Goal: Task Accomplishment & Management: Manage account settings

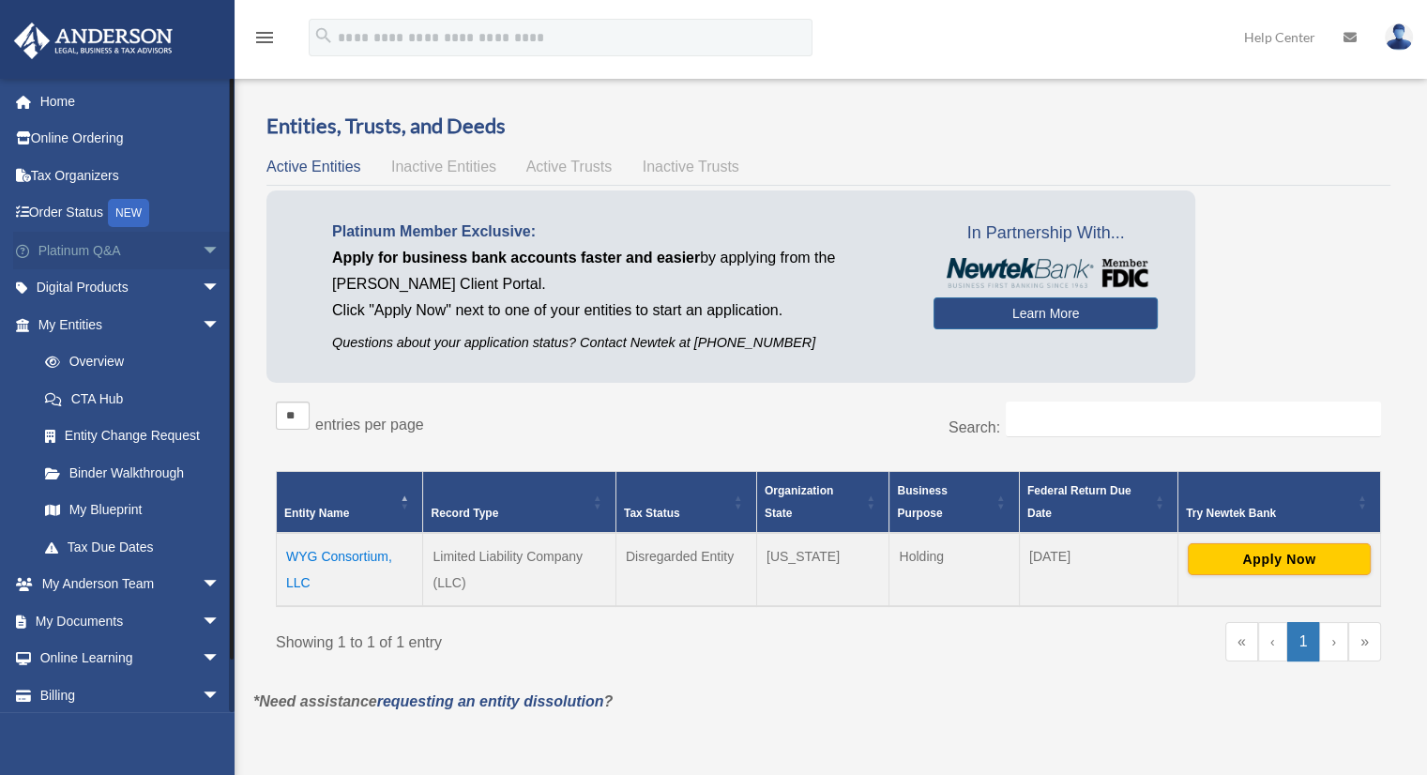
click at [202, 255] on span "arrow_drop_down" at bounding box center [221, 251] width 38 height 38
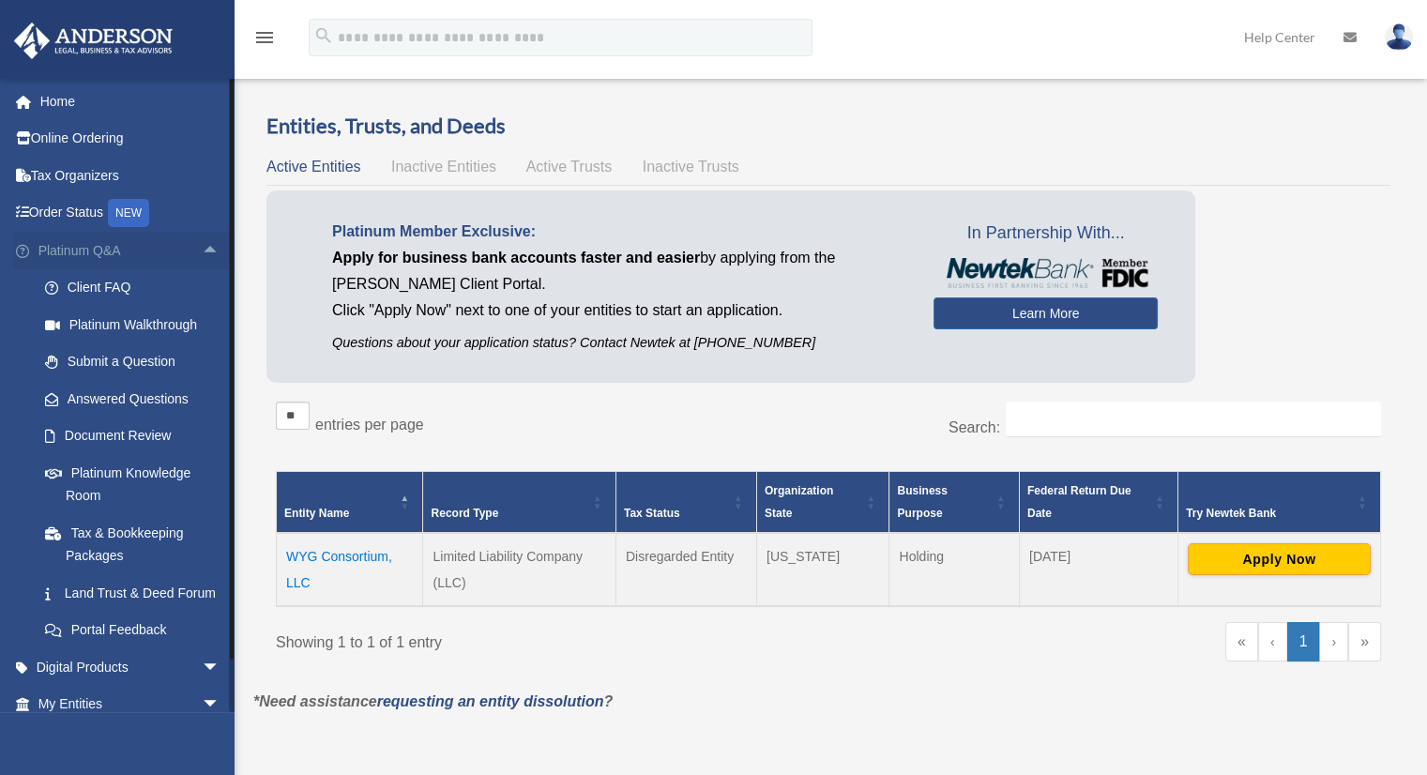
click at [202, 249] on span "arrow_drop_up" at bounding box center [221, 251] width 38 height 38
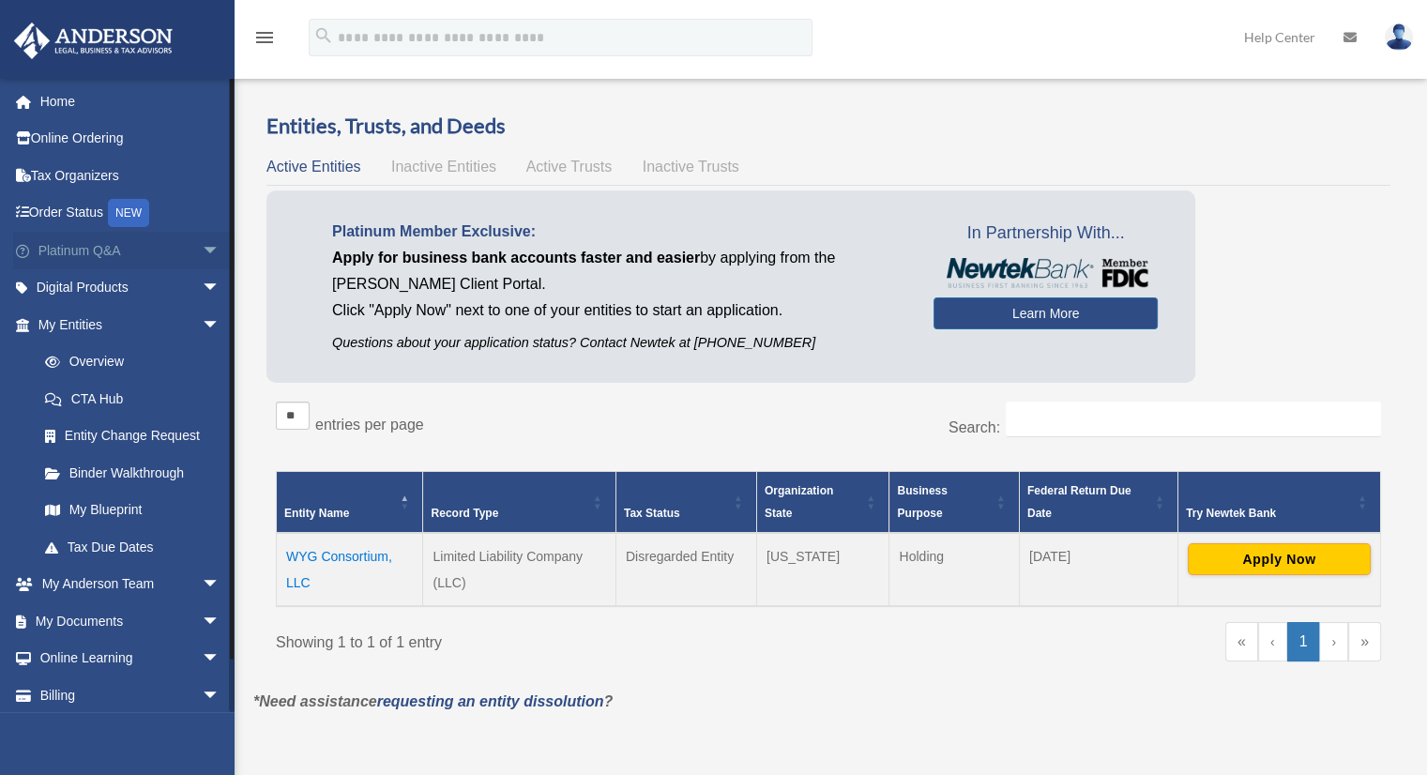
click at [202, 249] on span "arrow_drop_down" at bounding box center [221, 251] width 38 height 38
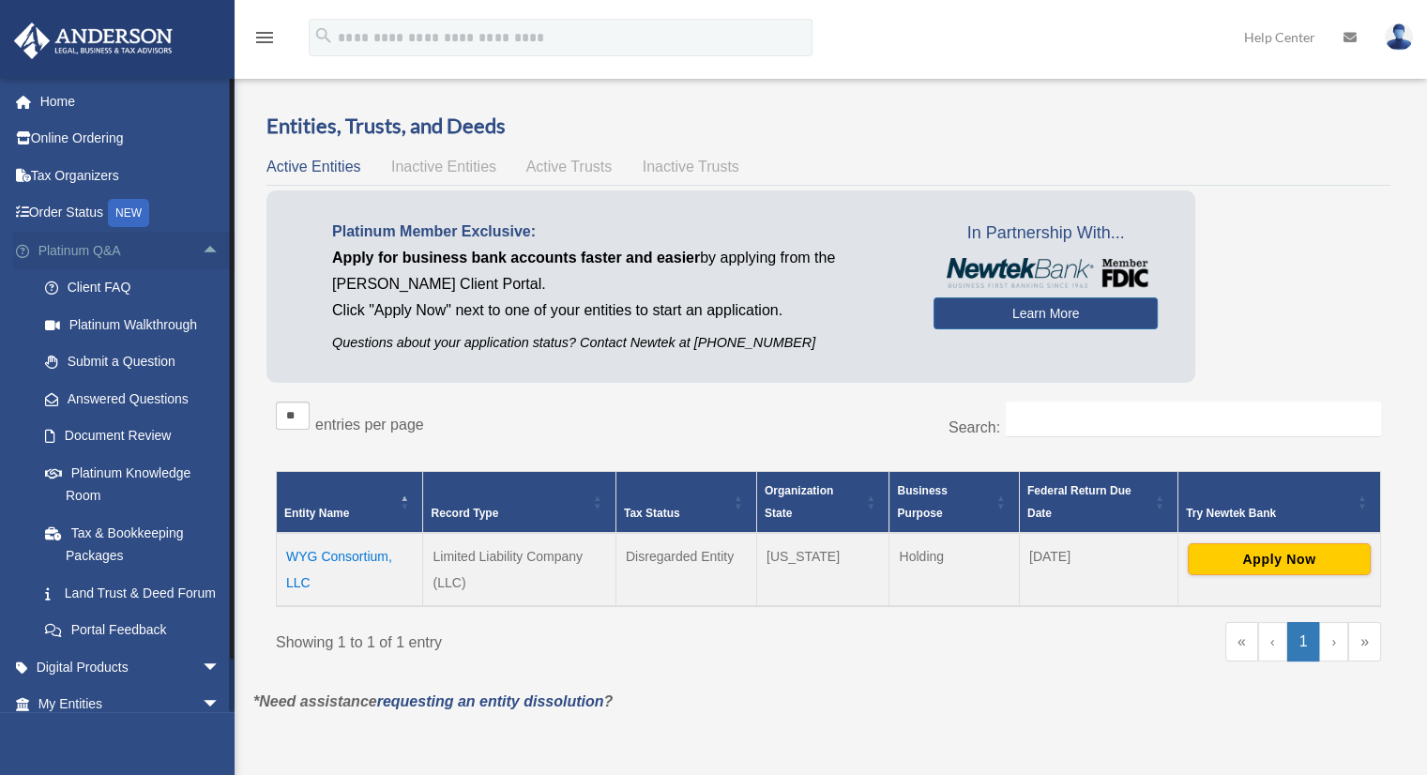
click at [202, 237] on span "arrow_drop_up" at bounding box center [221, 251] width 38 height 38
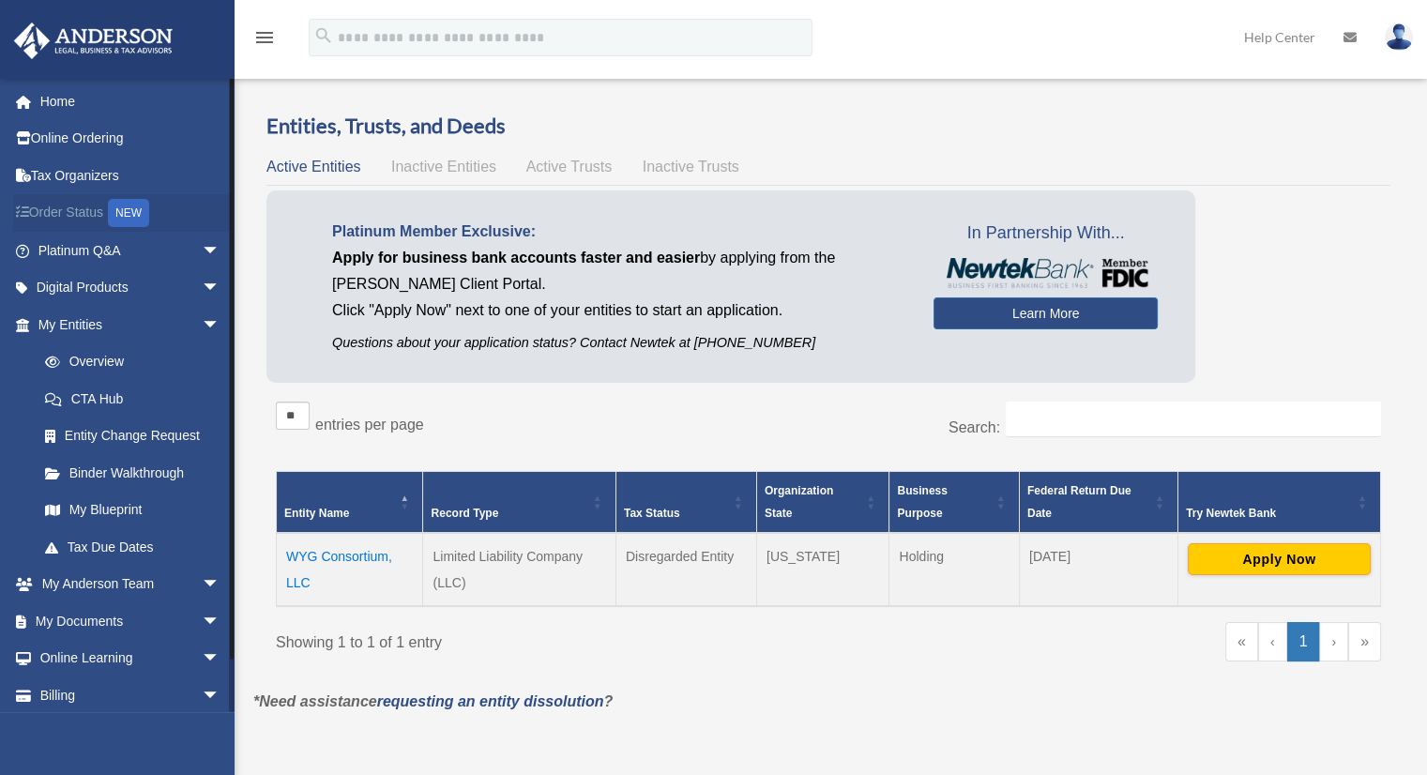
click at [105, 211] on link "Order Status NEW" at bounding box center [130, 213] width 235 height 38
click at [134, 214] on div "NEW" at bounding box center [128, 213] width 41 height 28
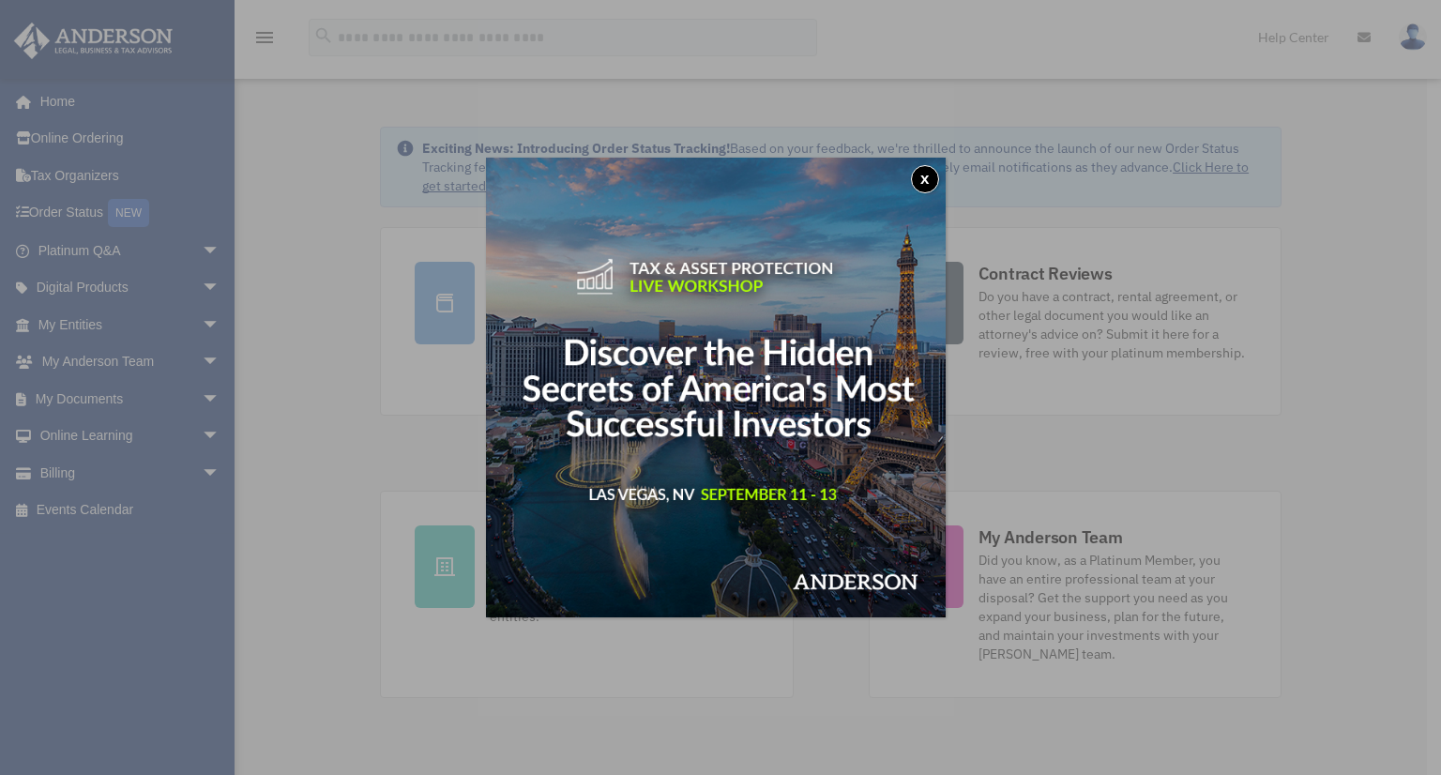
click at [930, 181] on button "x" at bounding box center [925, 179] width 28 height 28
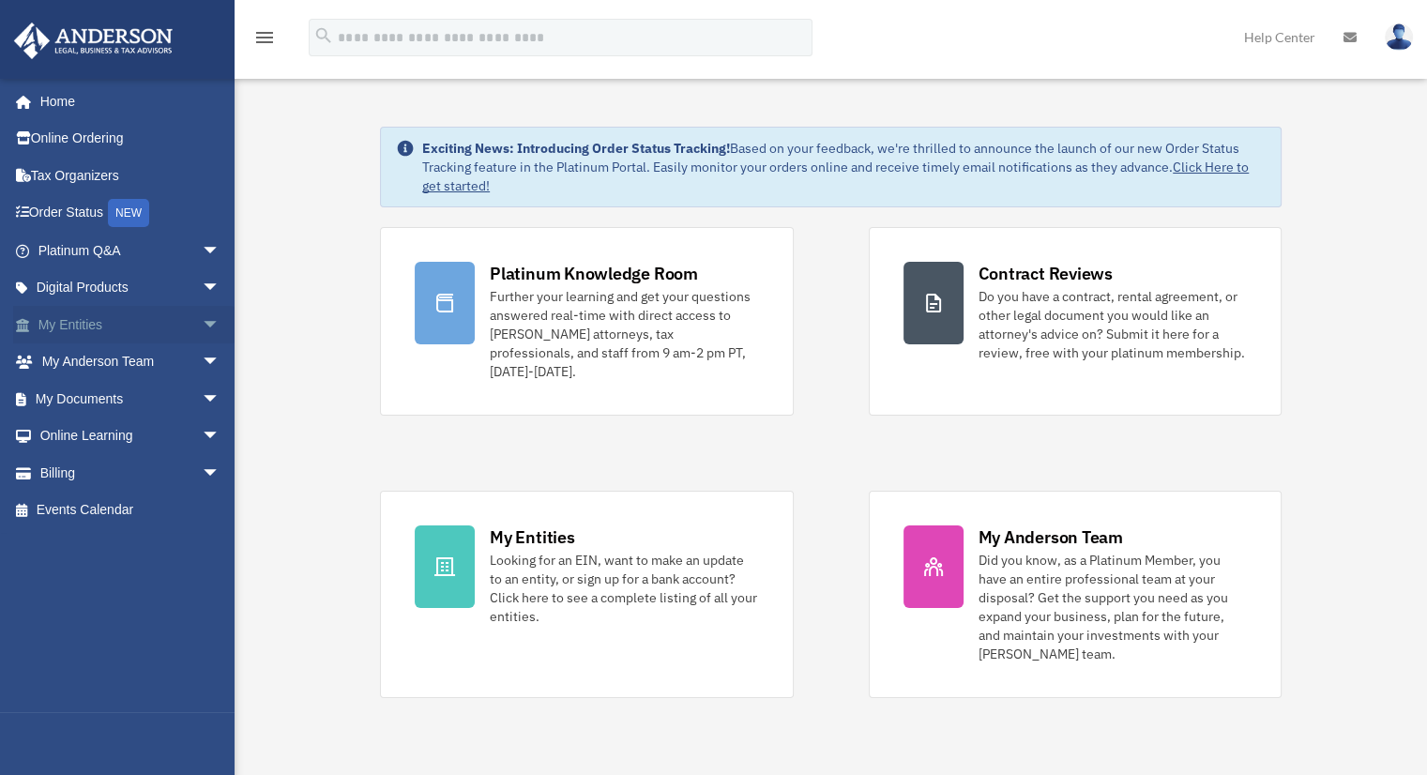
click at [202, 324] on span "arrow_drop_down" at bounding box center [221, 325] width 38 height 38
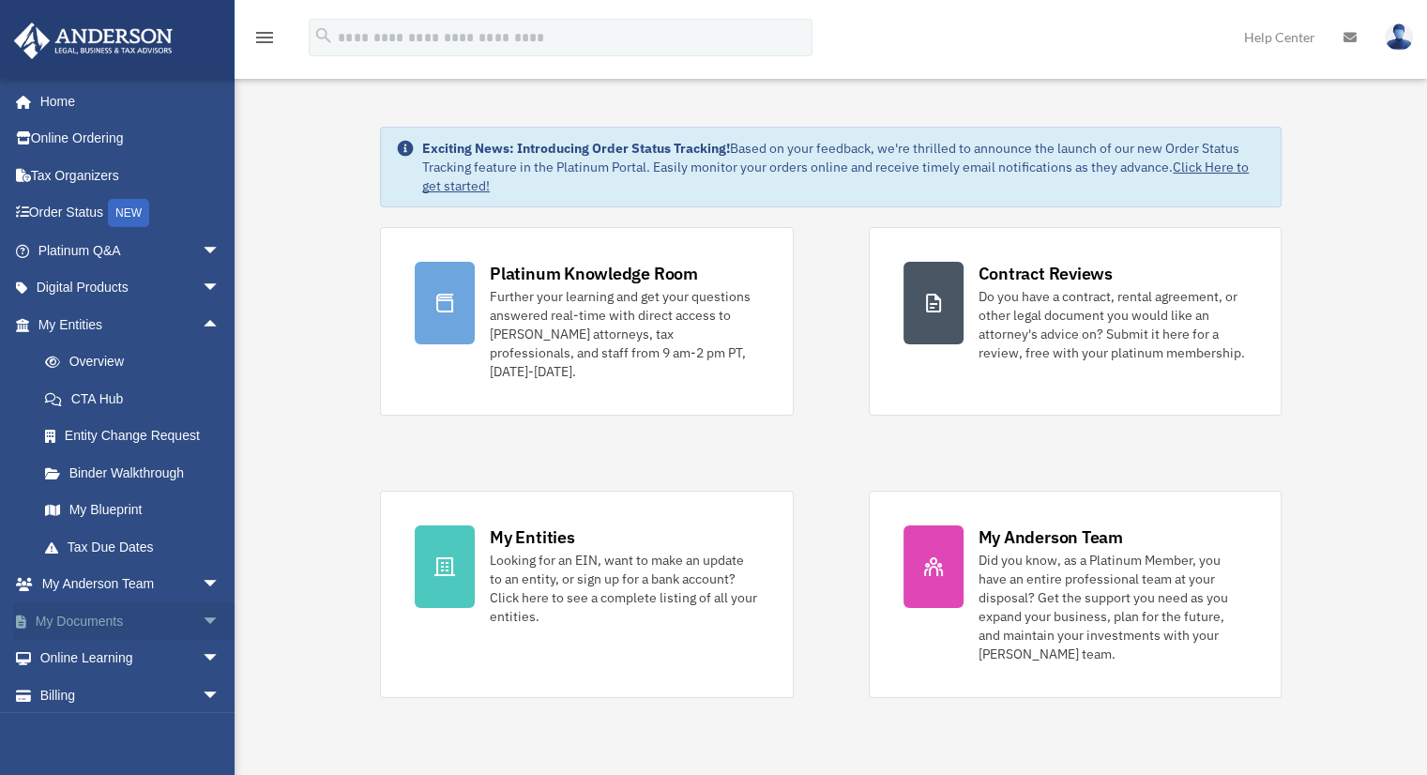
click at [202, 614] on span "arrow_drop_down" at bounding box center [221, 621] width 38 height 38
click at [68, 660] on link "Box" at bounding box center [137, 659] width 222 height 38
click at [70, 657] on link "Box" at bounding box center [137, 659] width 222 height 38
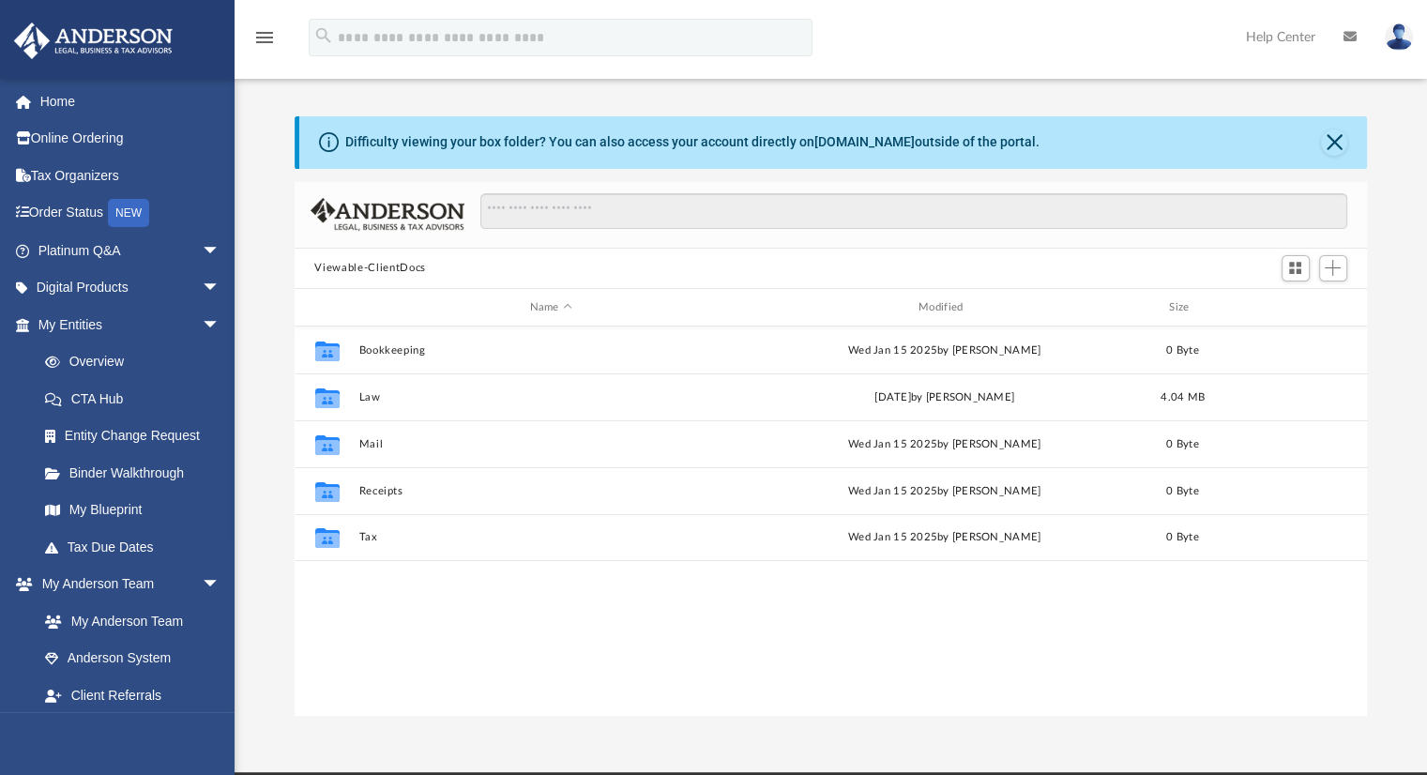
scroll to position [412, 1058]
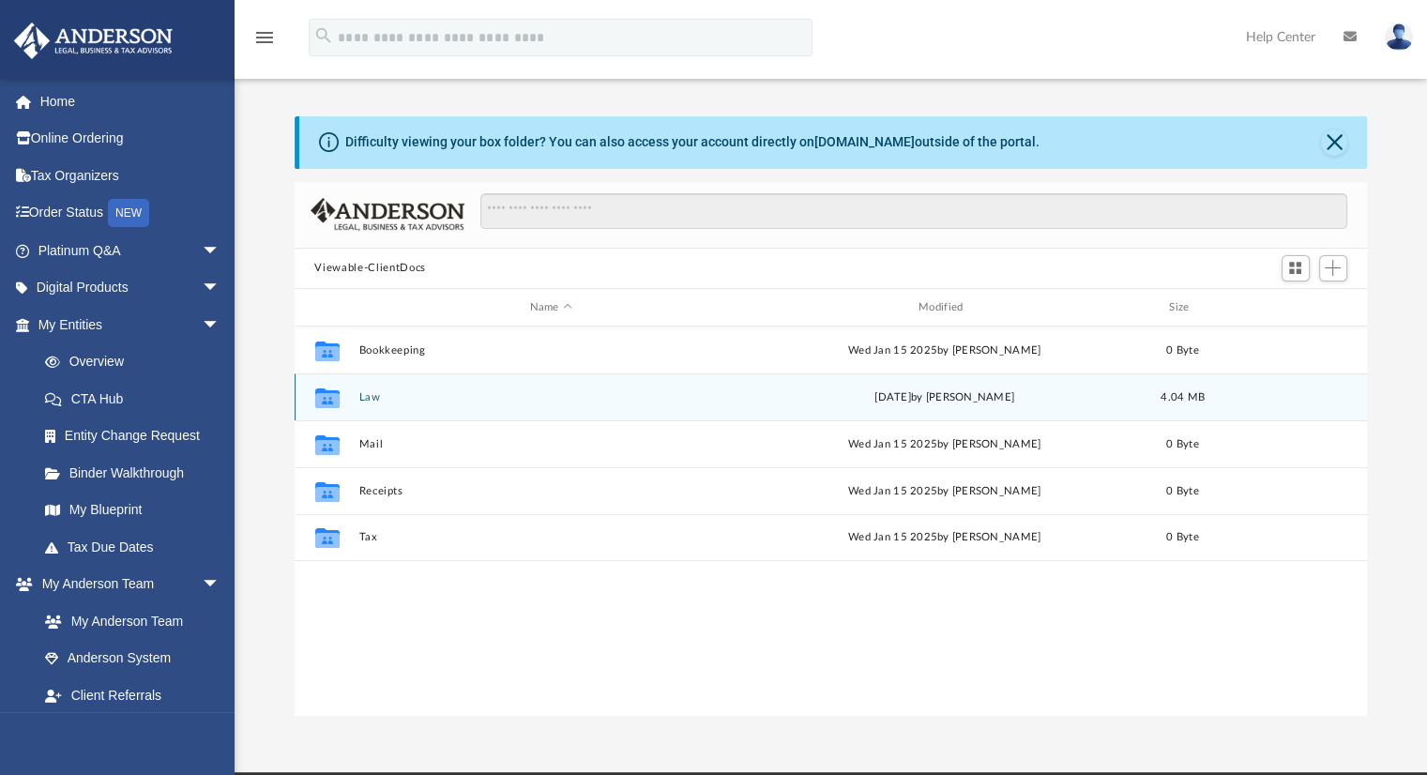
click at [340, 398] on icon "Collaborated Folder" at bounding box center [326, 398] width 30 height 30
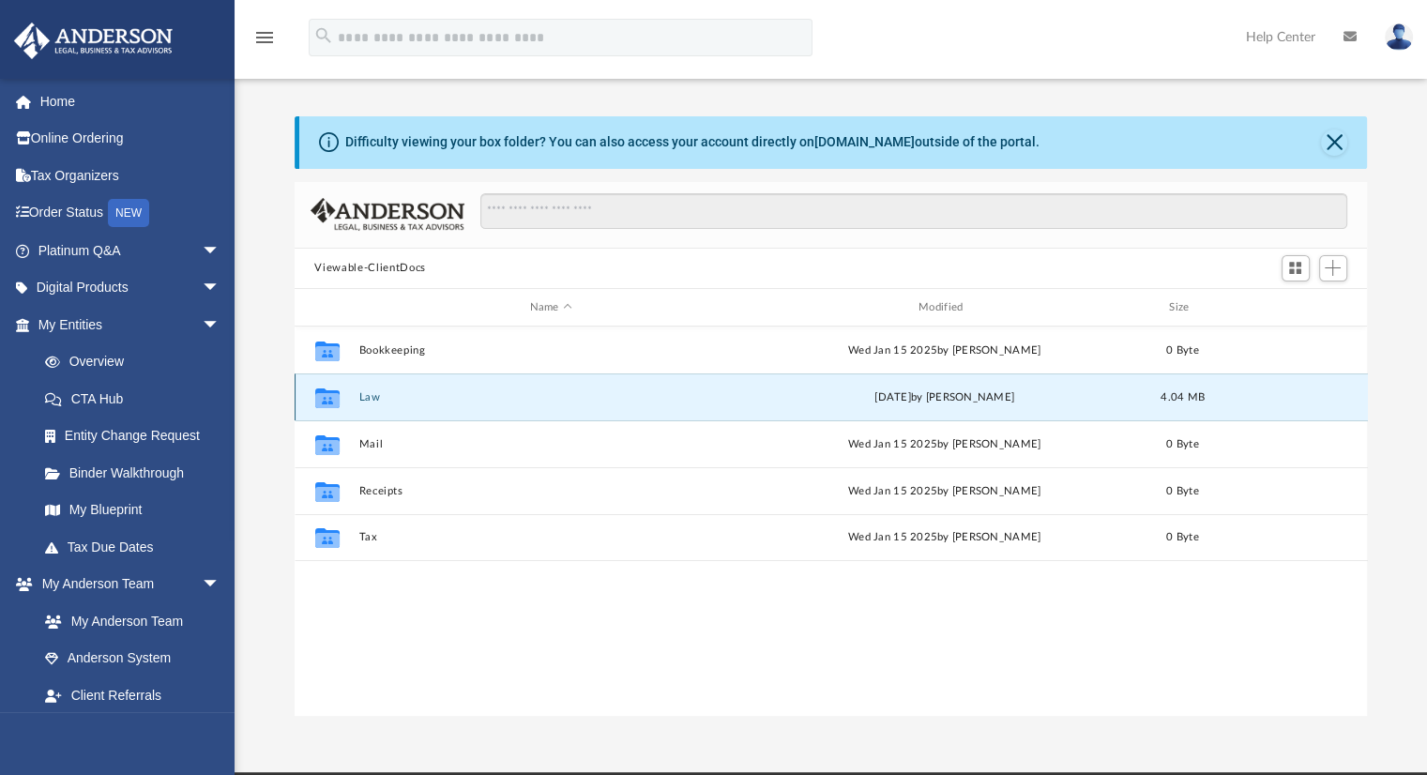
click at [356, 396] on div "Collaborated Folder Law Fri Jun 27 2025 by Cynthia Peters 4.04 MB" at bounding box center [831, 396] width 1073 height 47
click at [338, 396] on icon "grid" at bounding box center [326, 400] width 24 height 15
click at [320, 402] on icon "grid" at bounding box center [326, 400] width 24 height 15
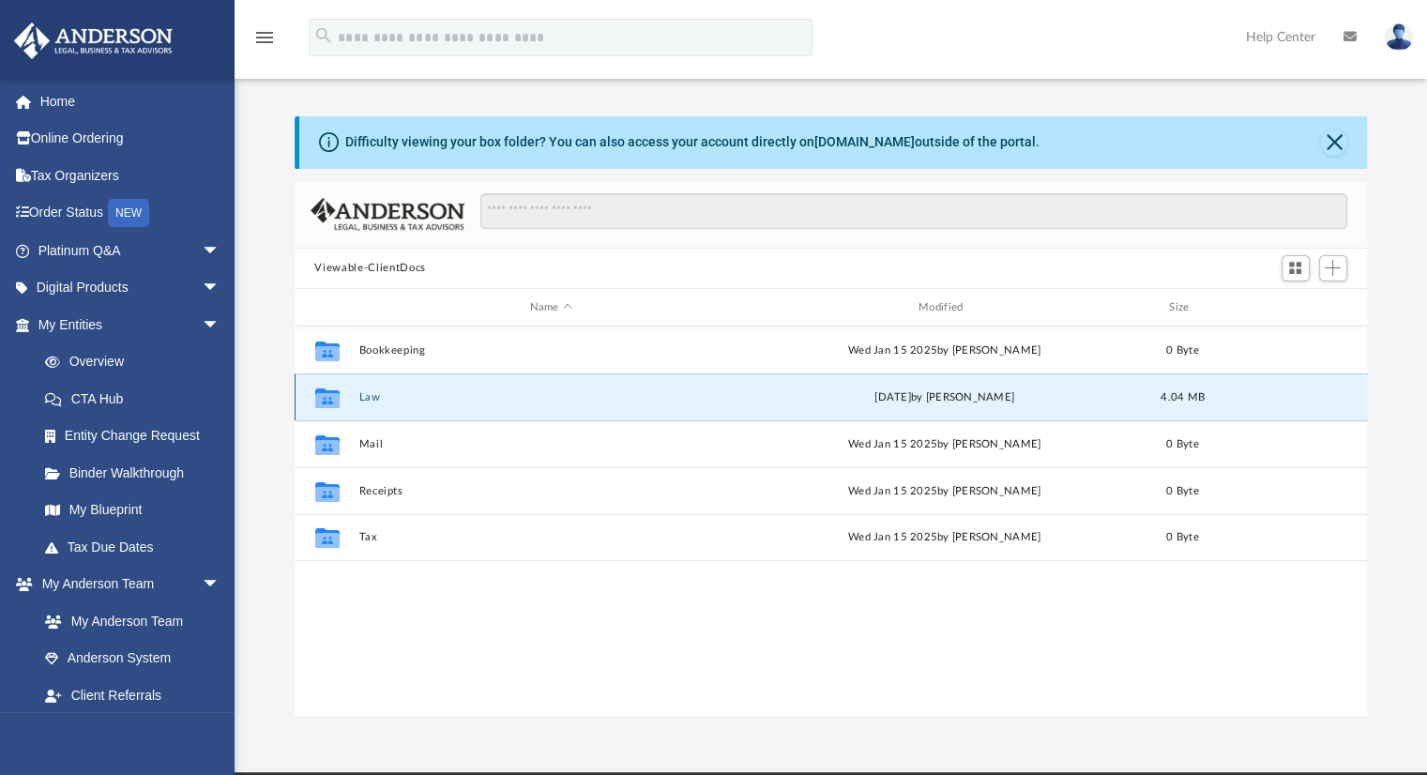
click at [369, 399] on button "Law" at bounding box center [550, 397] width 385 height 12
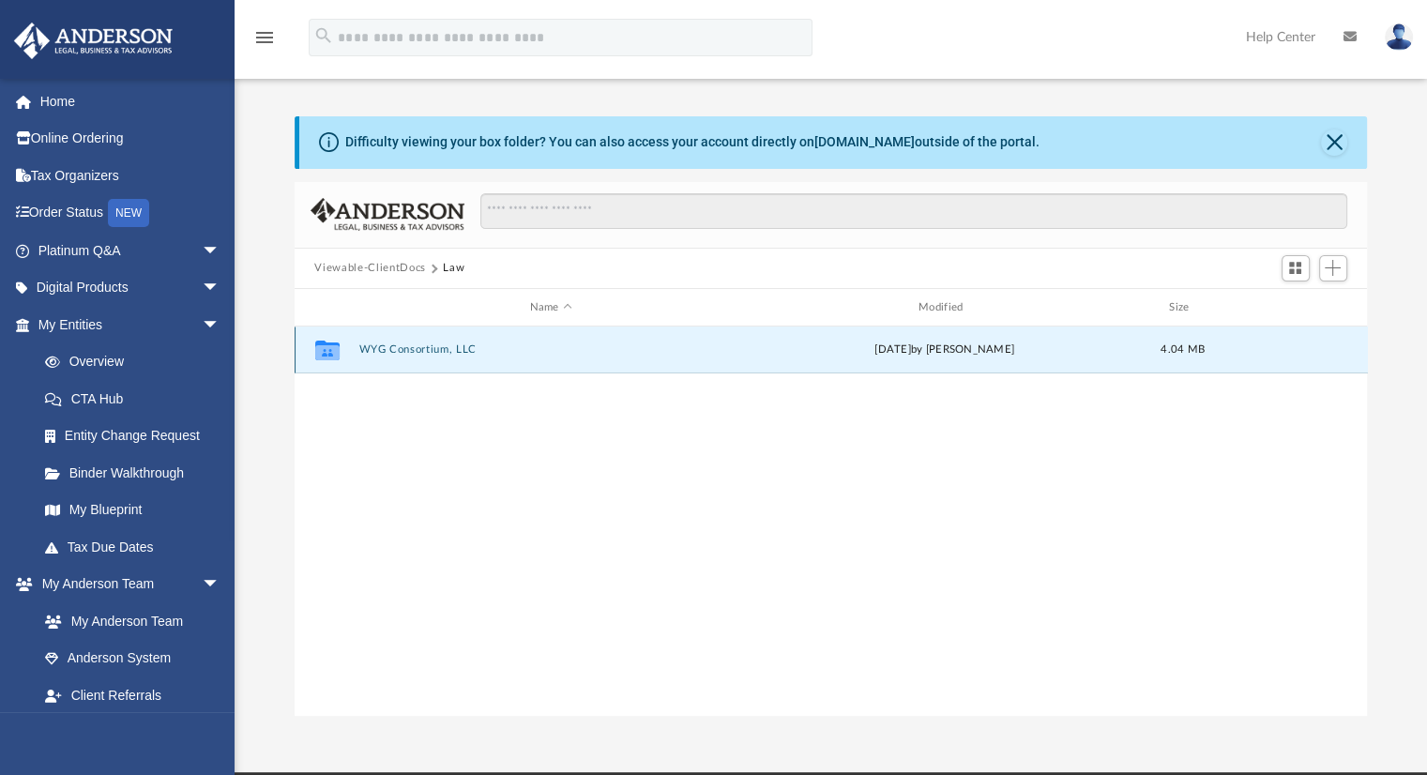
click at [389, 351] on button "WYG Consortium, LLC" at bounding box center [550, 350] width 385 height 12
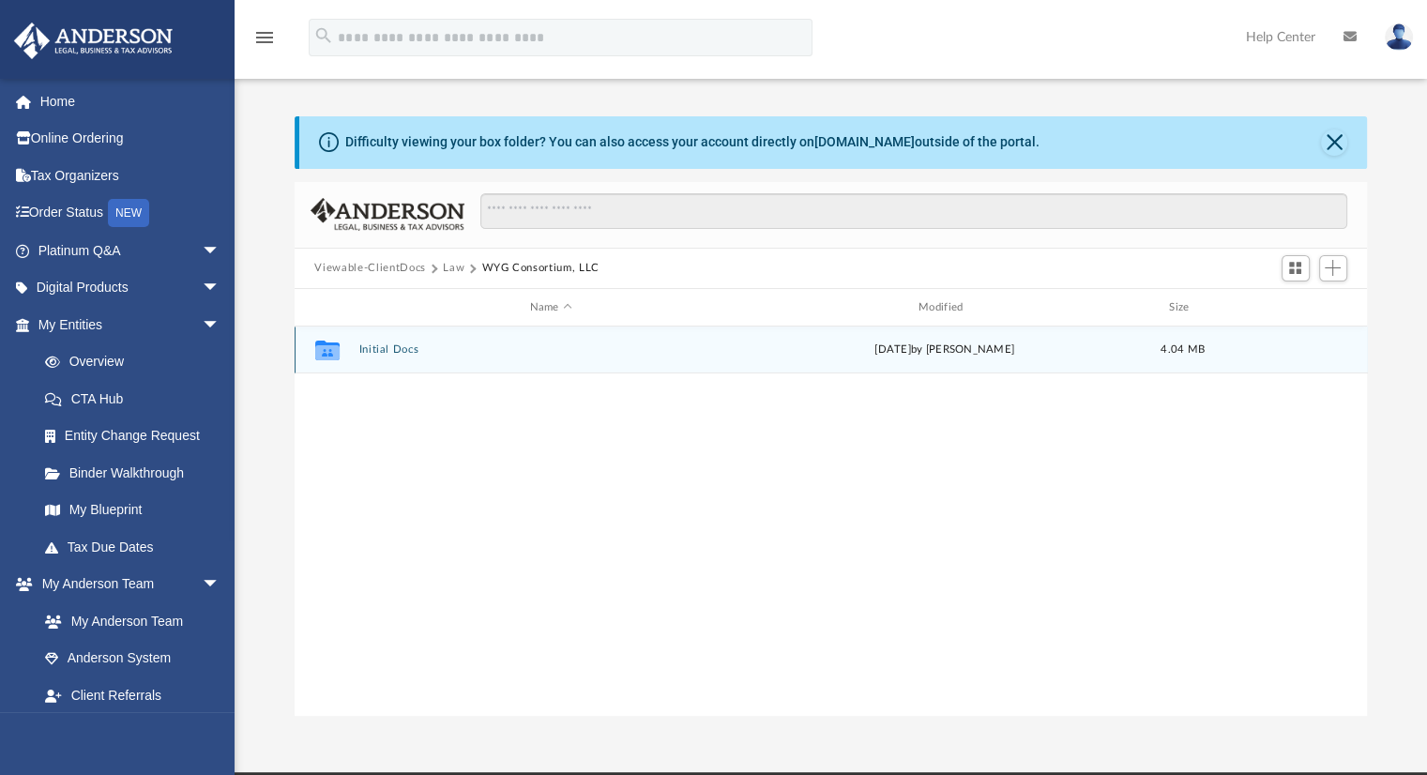
click at [389, 351] on button "Initial Docs" at bounding box center [550, 350] width 385 height 12
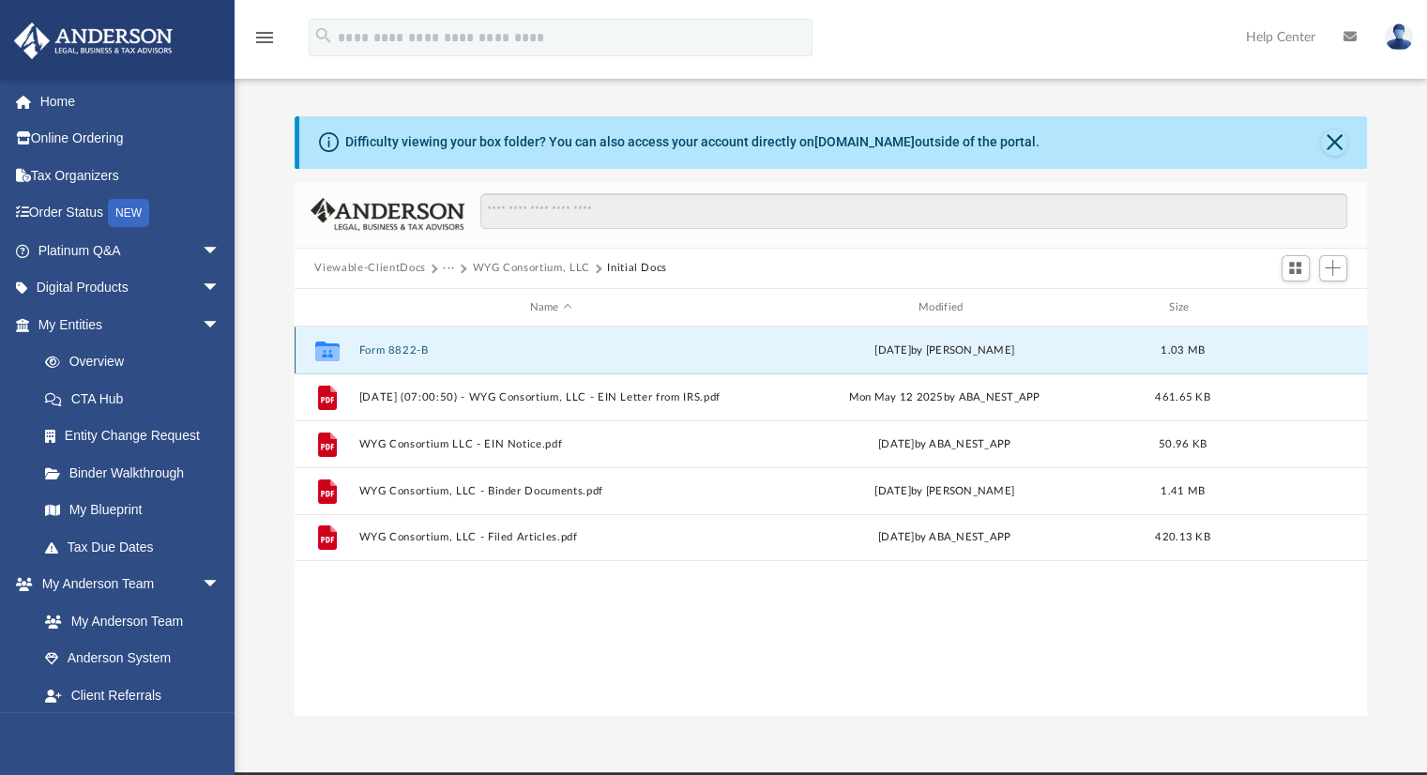
click at [415, 350] on button "Form 8822-B" at bounding box center [550, 350] width 385 height 12
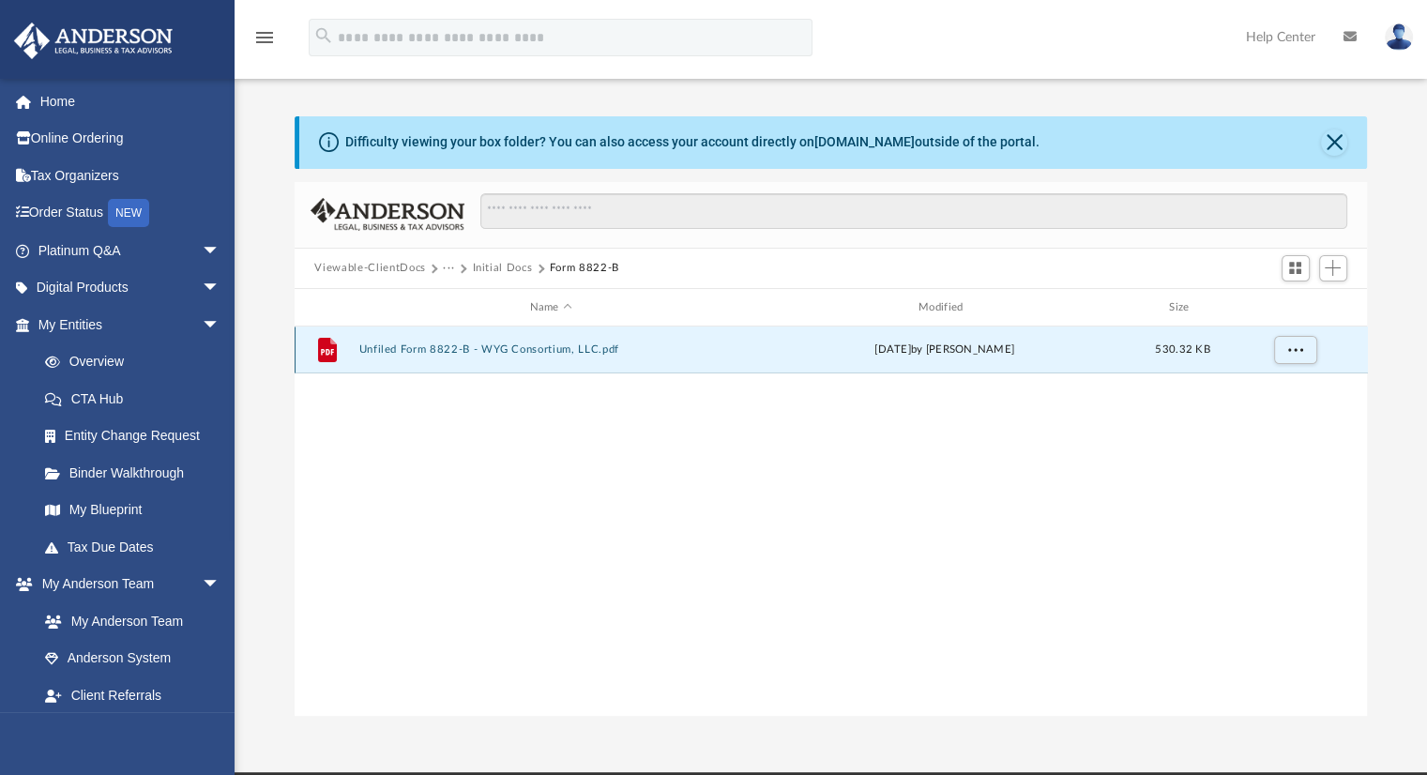
click at [415, 350] on button "Unfiled Form 8822-B - WYG Consortium, LLC.pdf" at bounding box center [550, 350] width 385 height 12
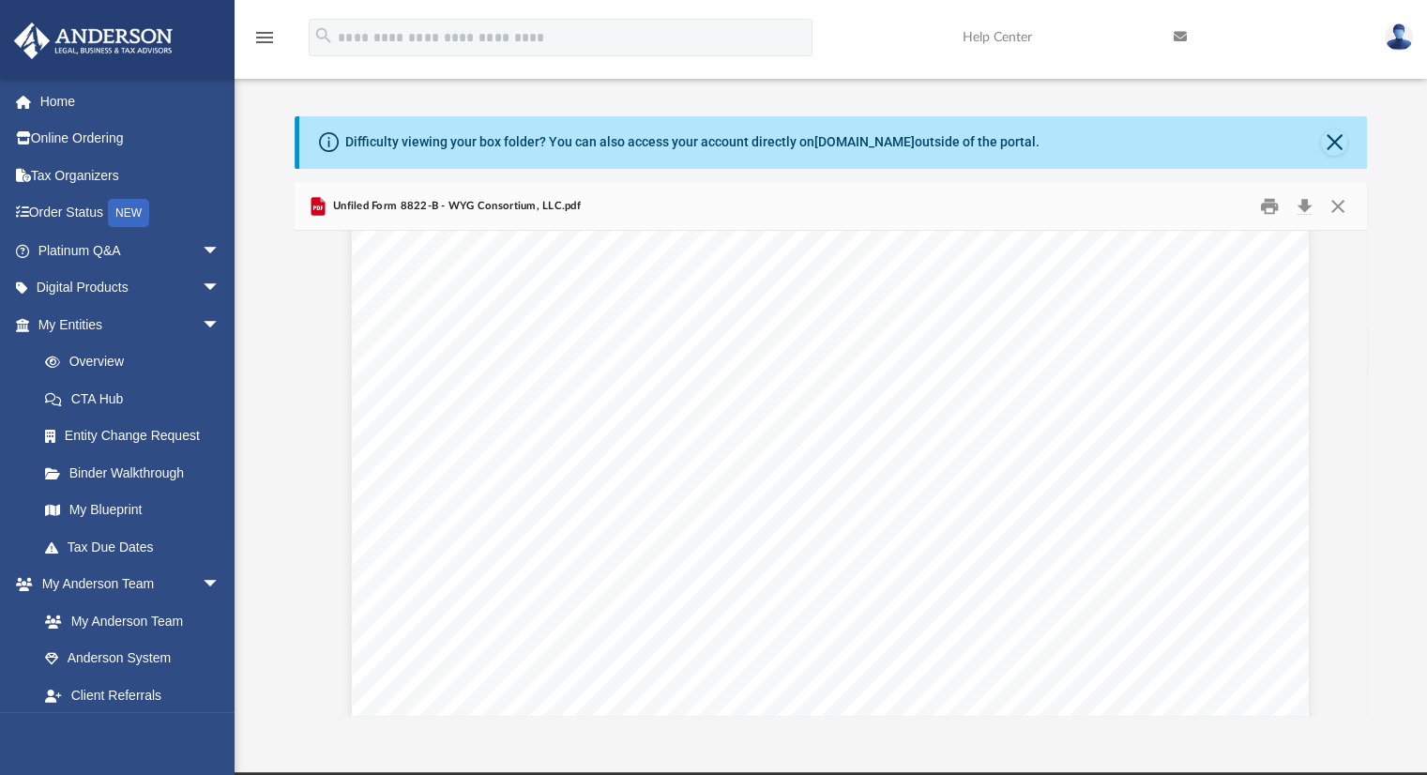
scroll to position [608, 0]
click at [816, 398] on div "Page 1" at bounding box center [830, 256] width 957 height 1238
click at [605, 485] on div "Page 1" at bounding box center [830, 739] width 957 height 1238
click at [1306, 200] on button "Download" at bounding box center [1305, 205] width 34 height 29
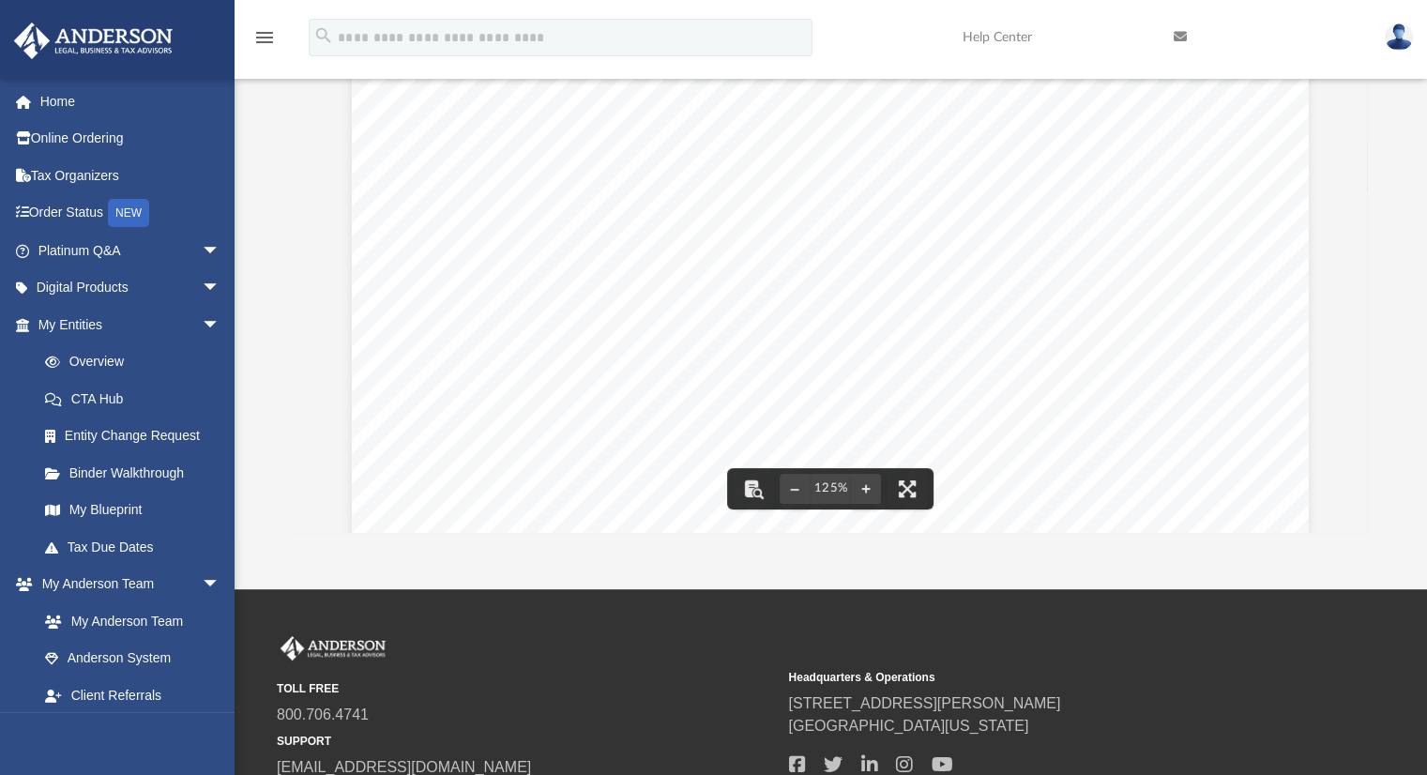
scroll to position [0, 0]
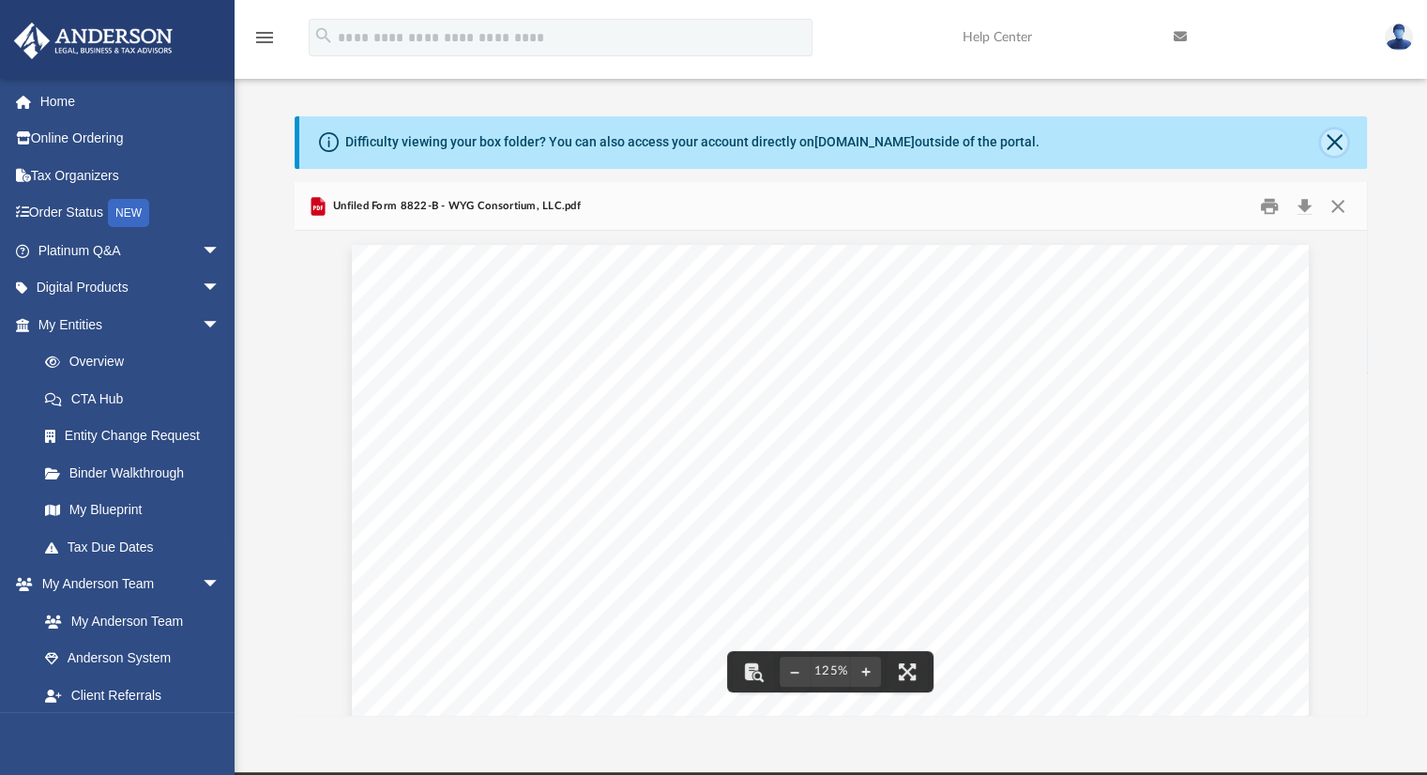
click at [1329, 152] on button "Close" at bounding box center [1334, 142] width 26 height 26
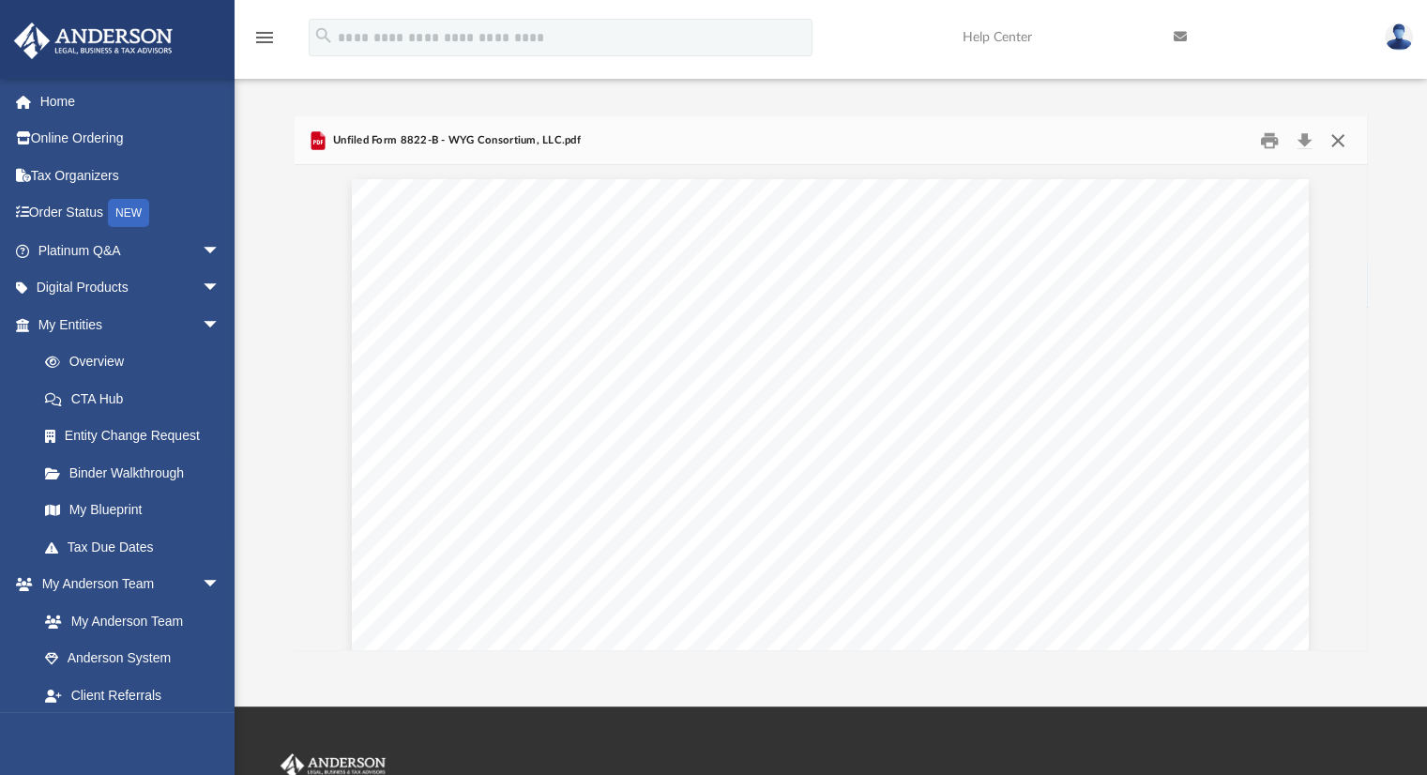
click at [1331, 144] on button "Close" at bounding box center [1338, 140] width 34 height 29
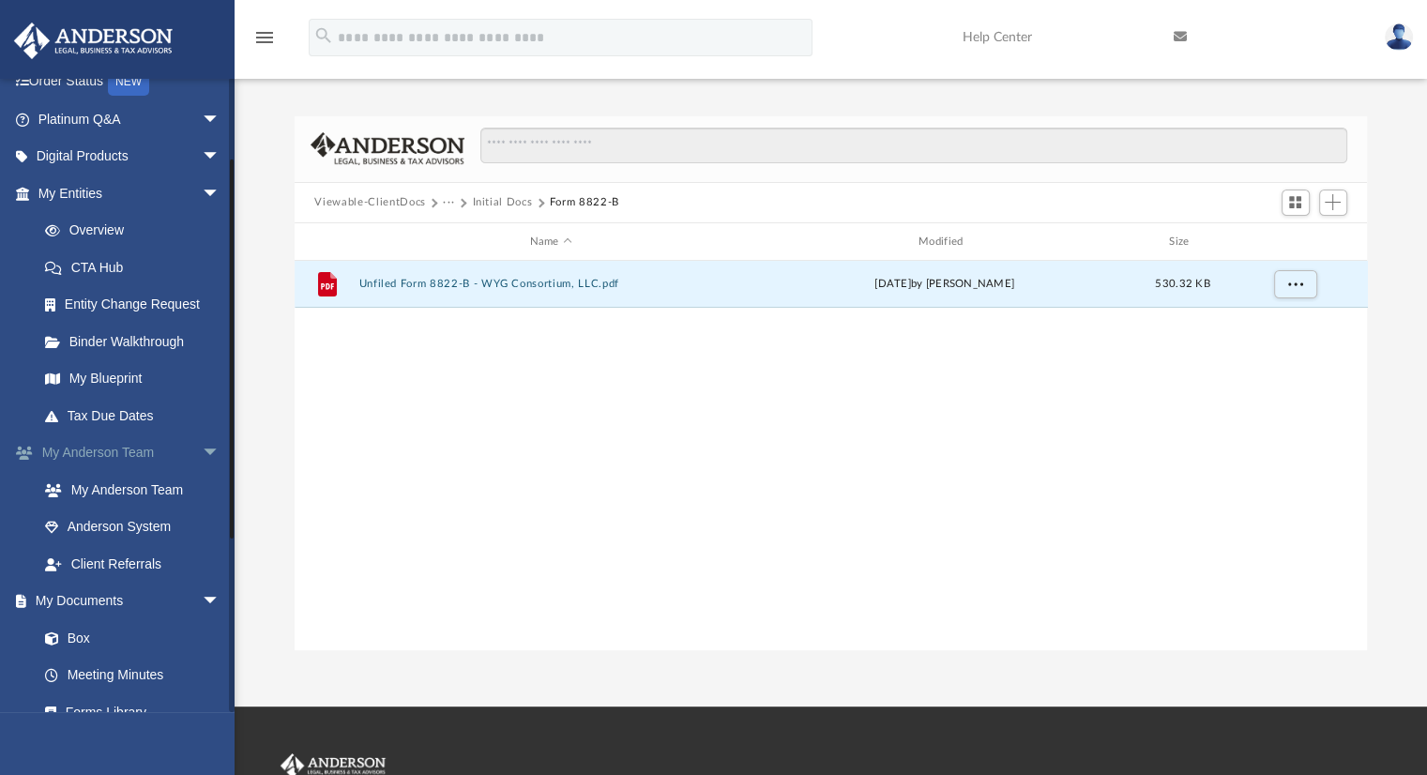
scroll to position [134, 0]
click at [94, 629] on link "Box" at bounding box center [137, 635] width 222 height 38
click at [86, 633] on link "Box" at bounding box center [137, 635] width 222 height 38
click at [75, 601] on link "My Documents arrow_drop_down" at bounding box center [130, 599] width 235 height 38
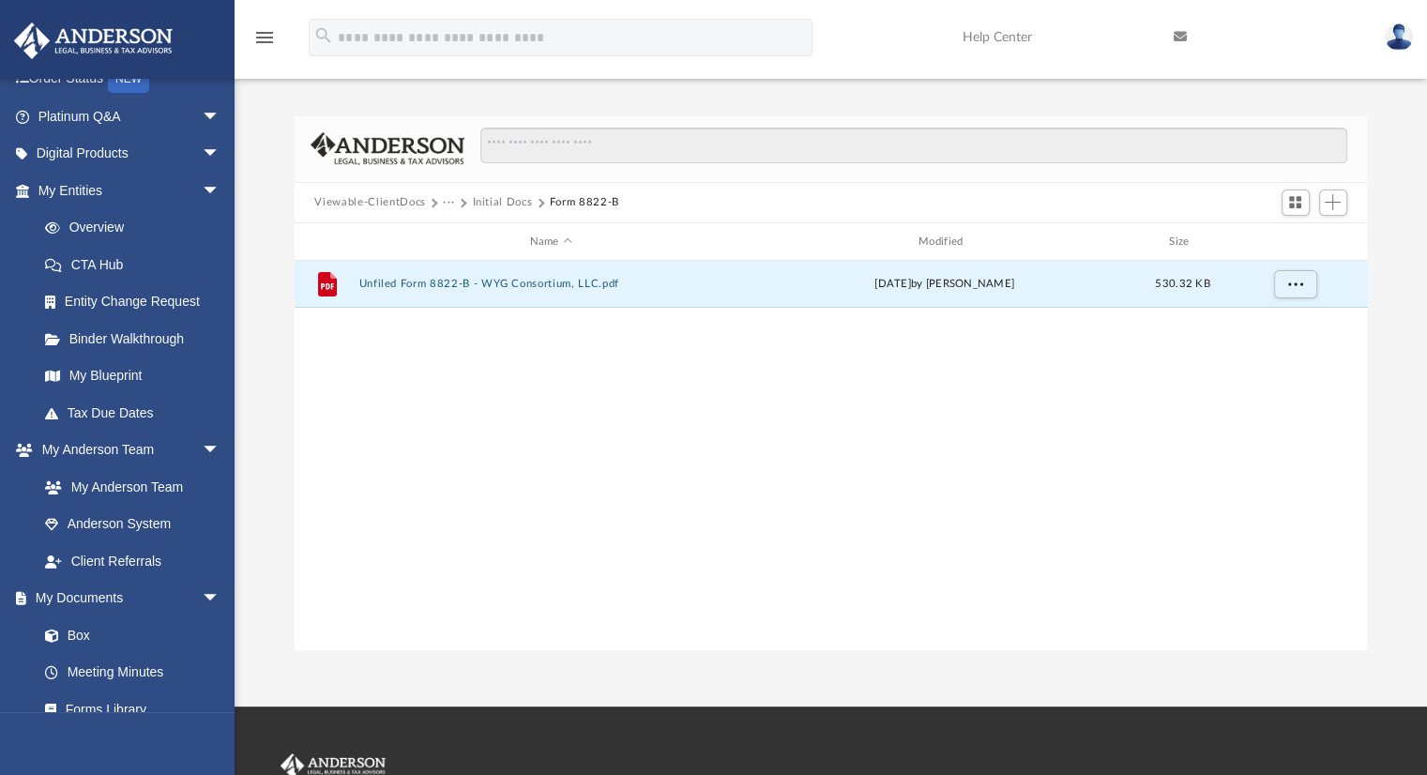
click at [398, 200] on button "Viewable-ClientDocs" at bounding box center [369, 202] width 111 height 17
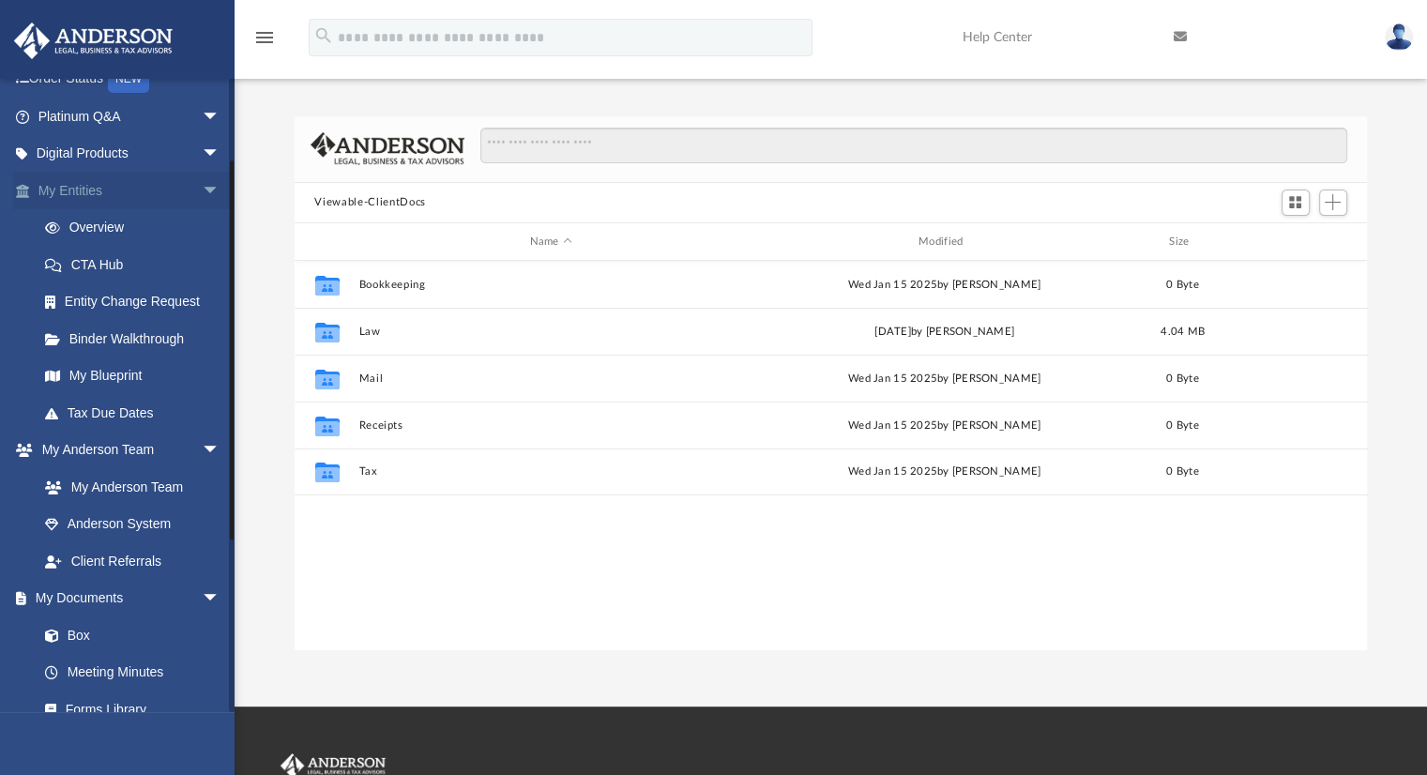
click at [71, 197] on link "My Entities arrow_drop_down" at bounding box center [130, 191] width 235 height 38
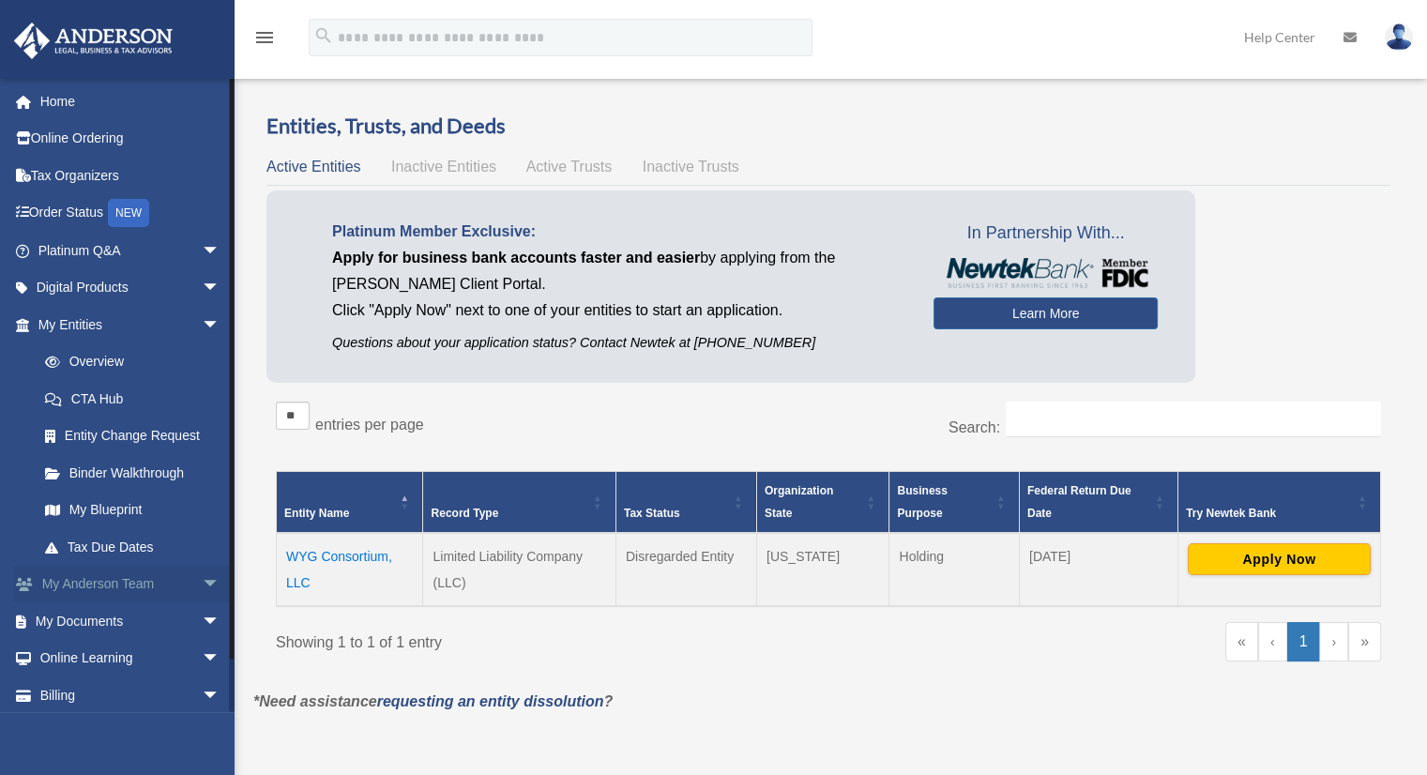
scroll to position [42, 0]
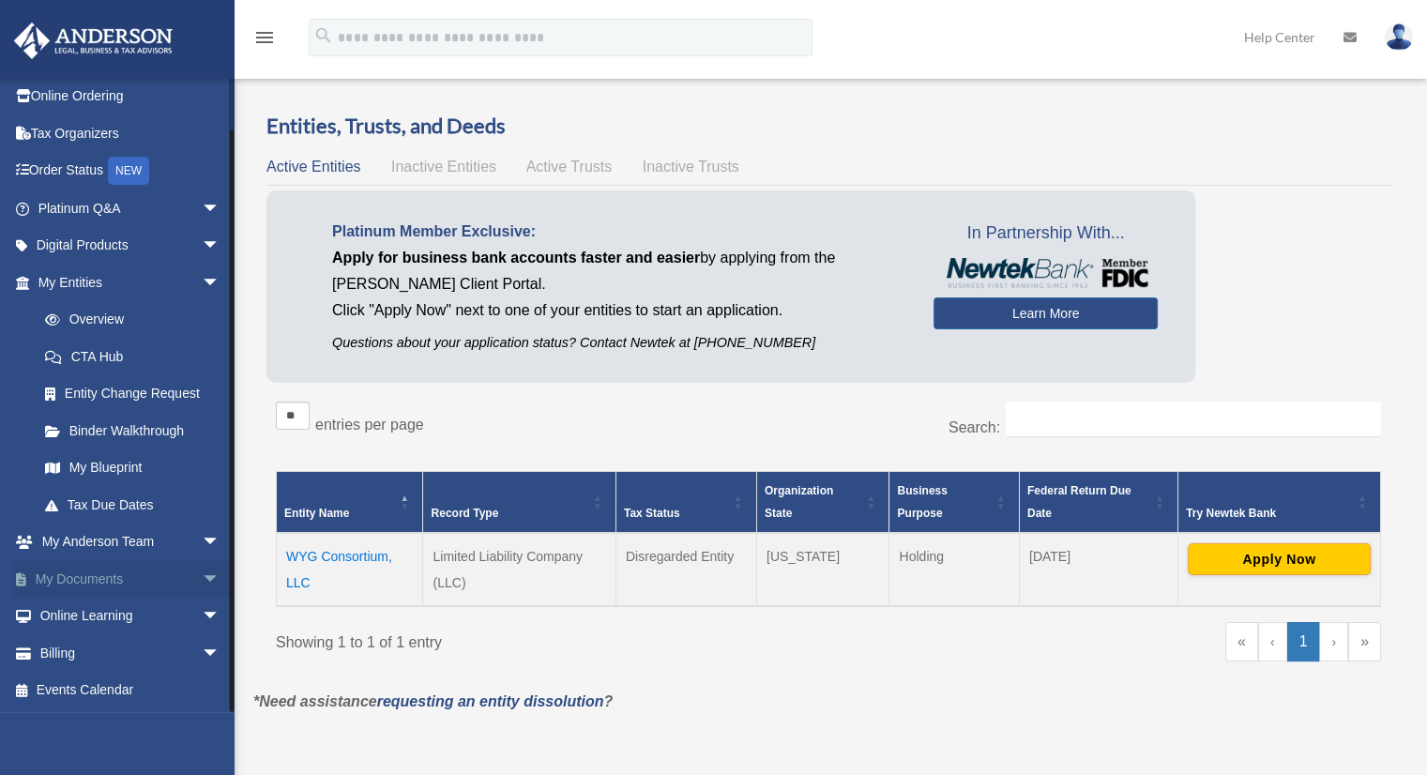
click at [202, 571] on span "arrow_drop_down" at bounding box center [221, 579] width 38 height 38
click at [81, 611] on link "Box" at bounding box center [137, 617] width 222 height 38
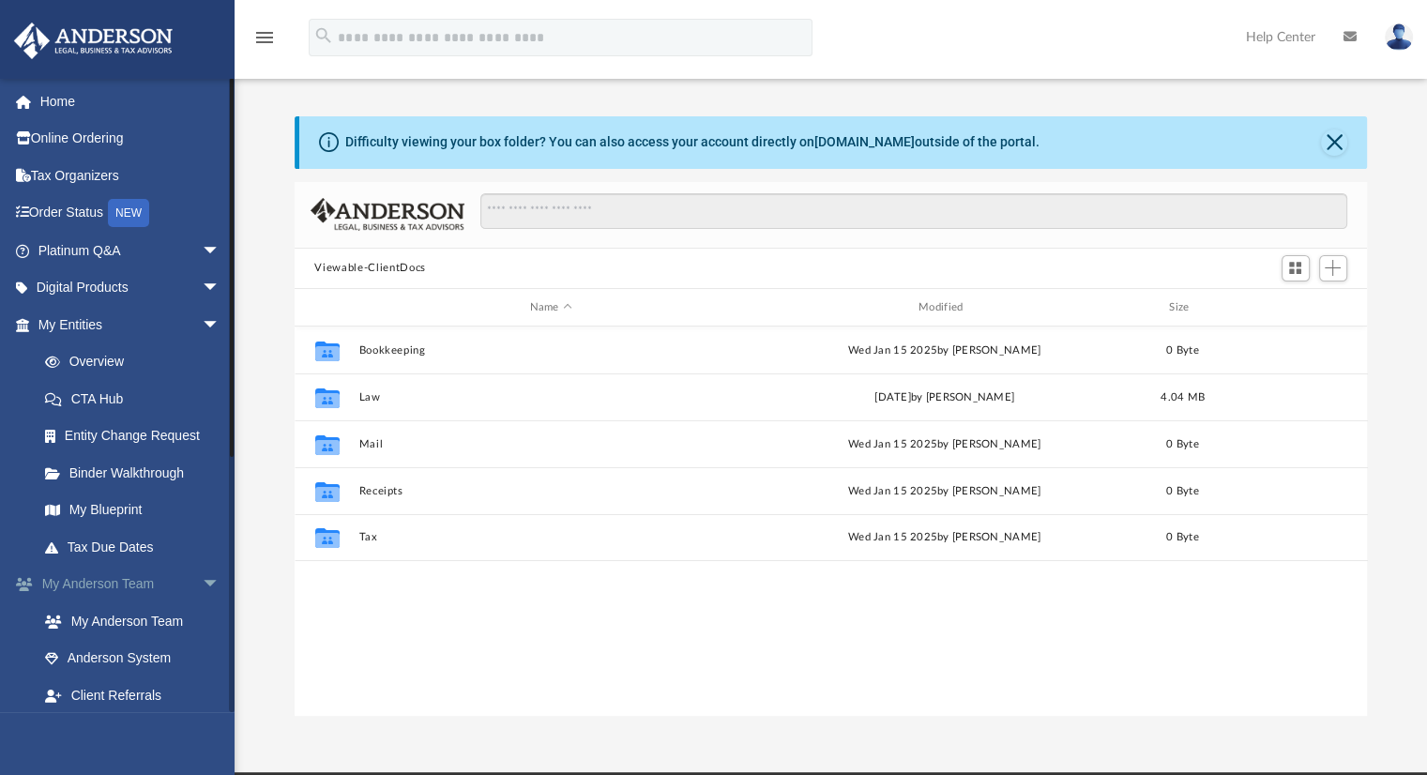
click at [202, 583] on span "arrow_drop_down" at bounding box center [221, 585] width 38 height 38
click at [88, 655] on link "Box" at bounding box center [137, 659] width 222 height 38
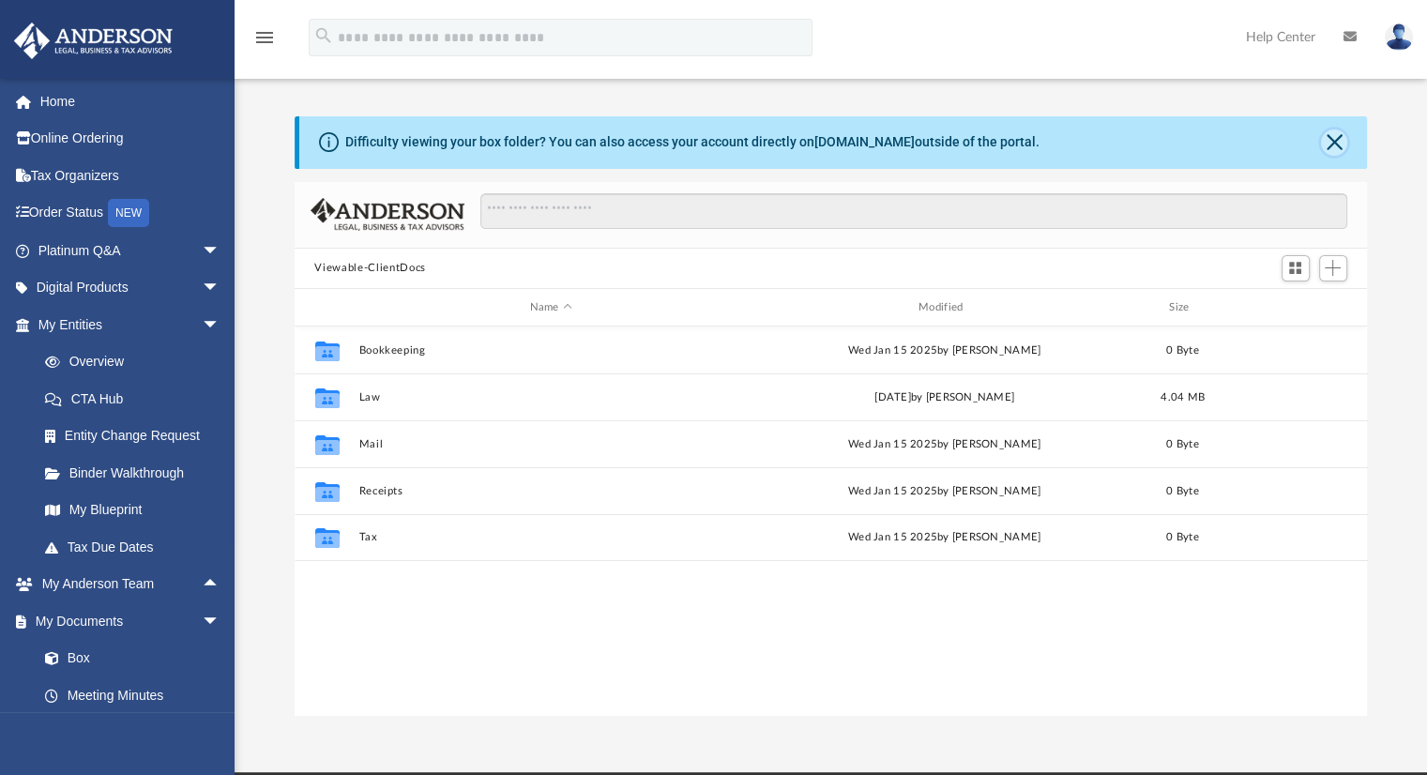
click at [1338, 140] on button "Close" at bounding box center [1334, 142] width 26 height 26
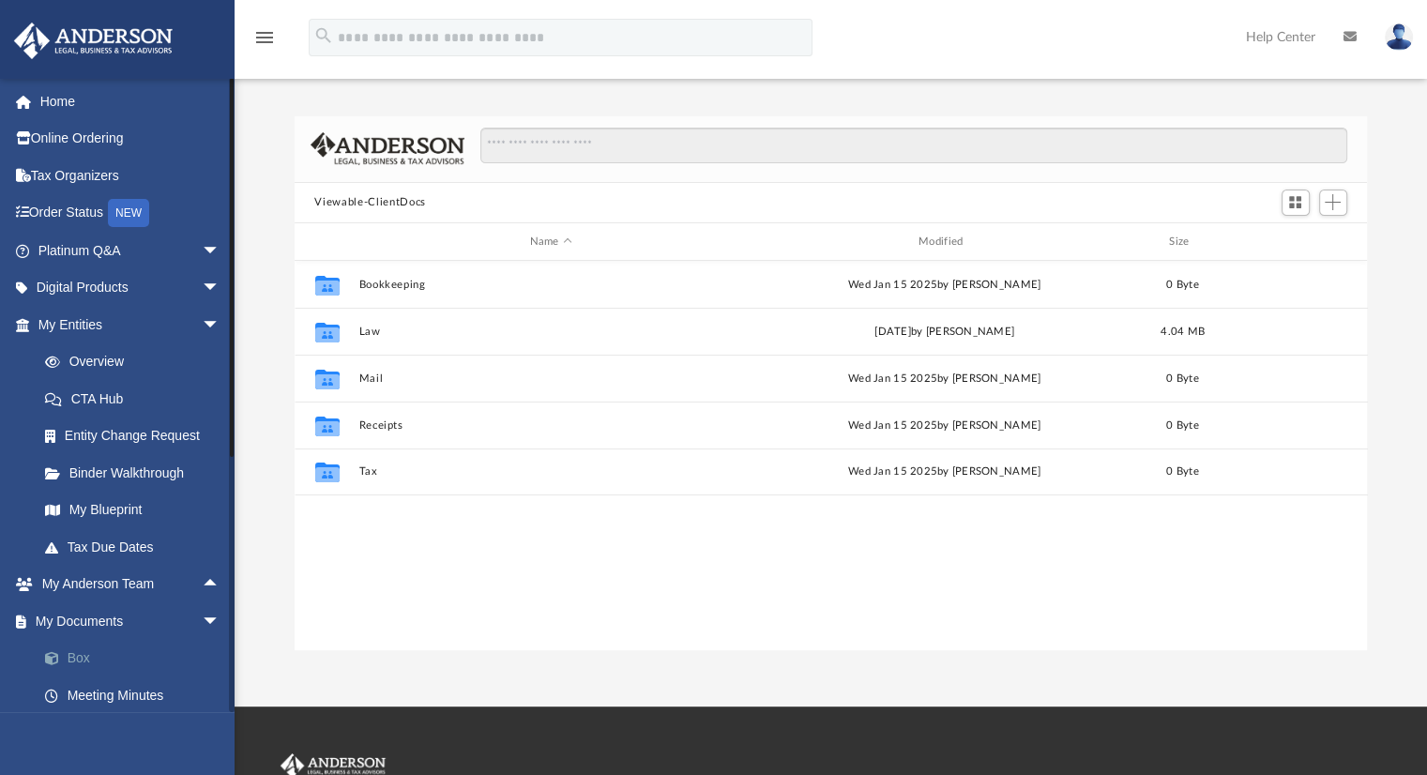
click at [78, 664] on link "Box" at bounding box center [137, 659] width 222 height 38
click at [1332, 204] on span "Add" at bounding box center [1333, 202] width 16 height 16
click at [1307, 241] on li "Upload" at bounding box center [1306, 240] width 60 height 20
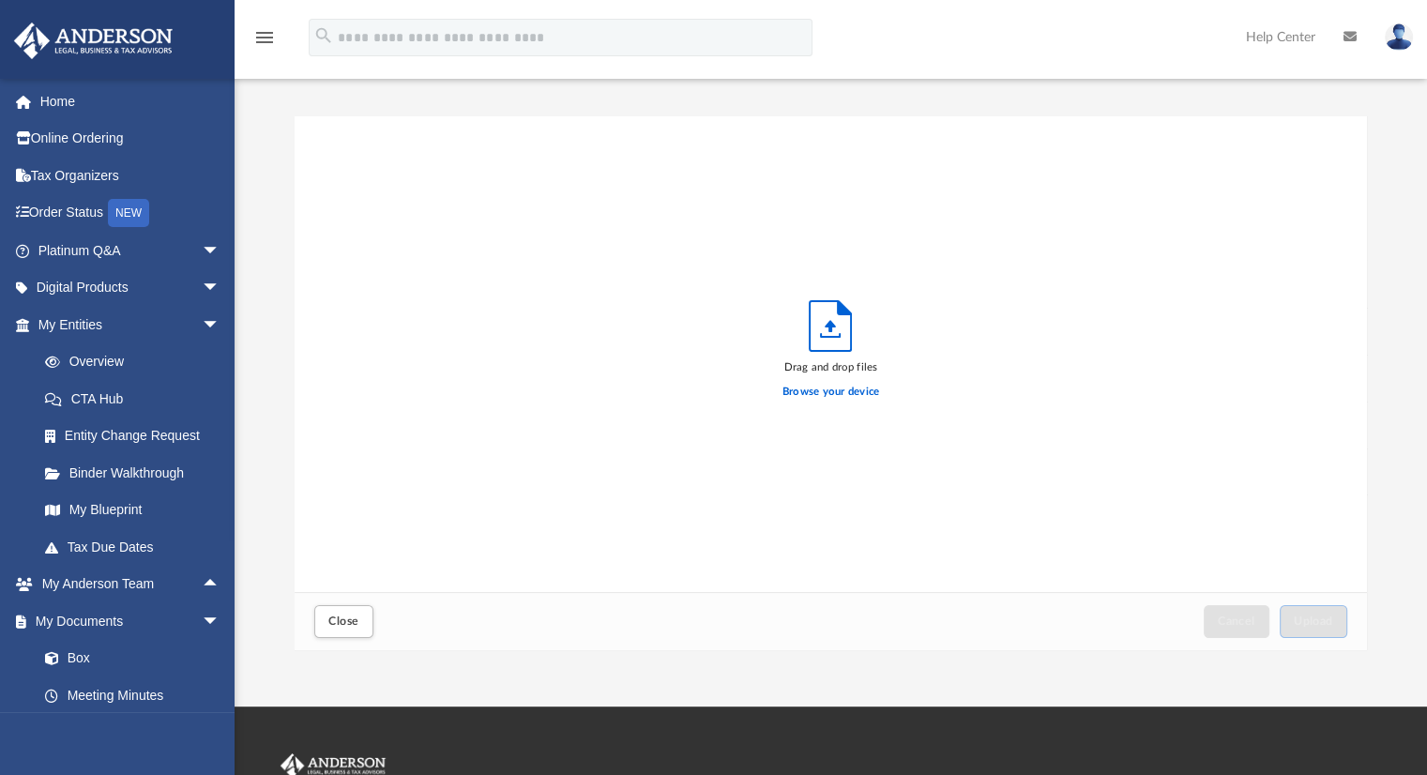
scroll to position [462, 1058]
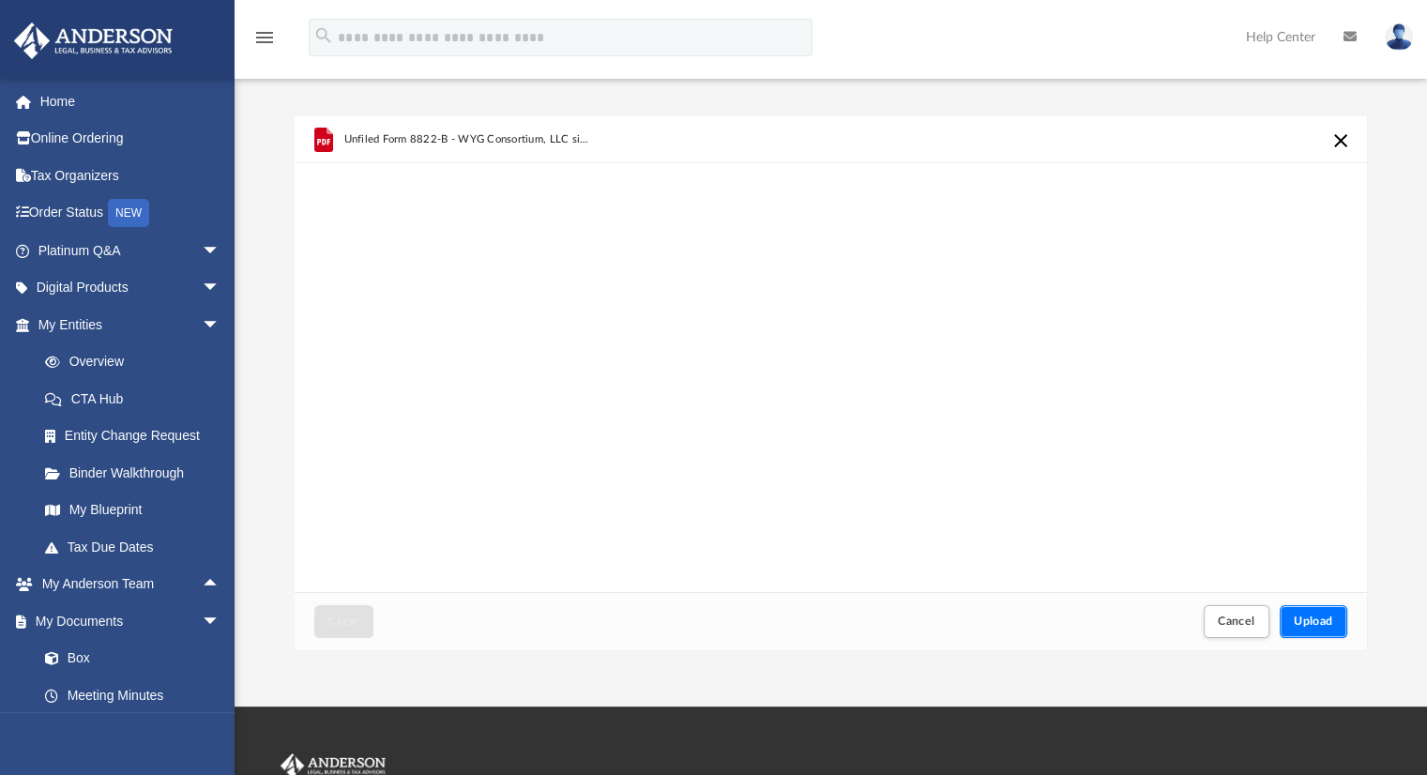
click at [1308, 621] on span "Upload" at bounding box center [1313, 620] width 39 height 11
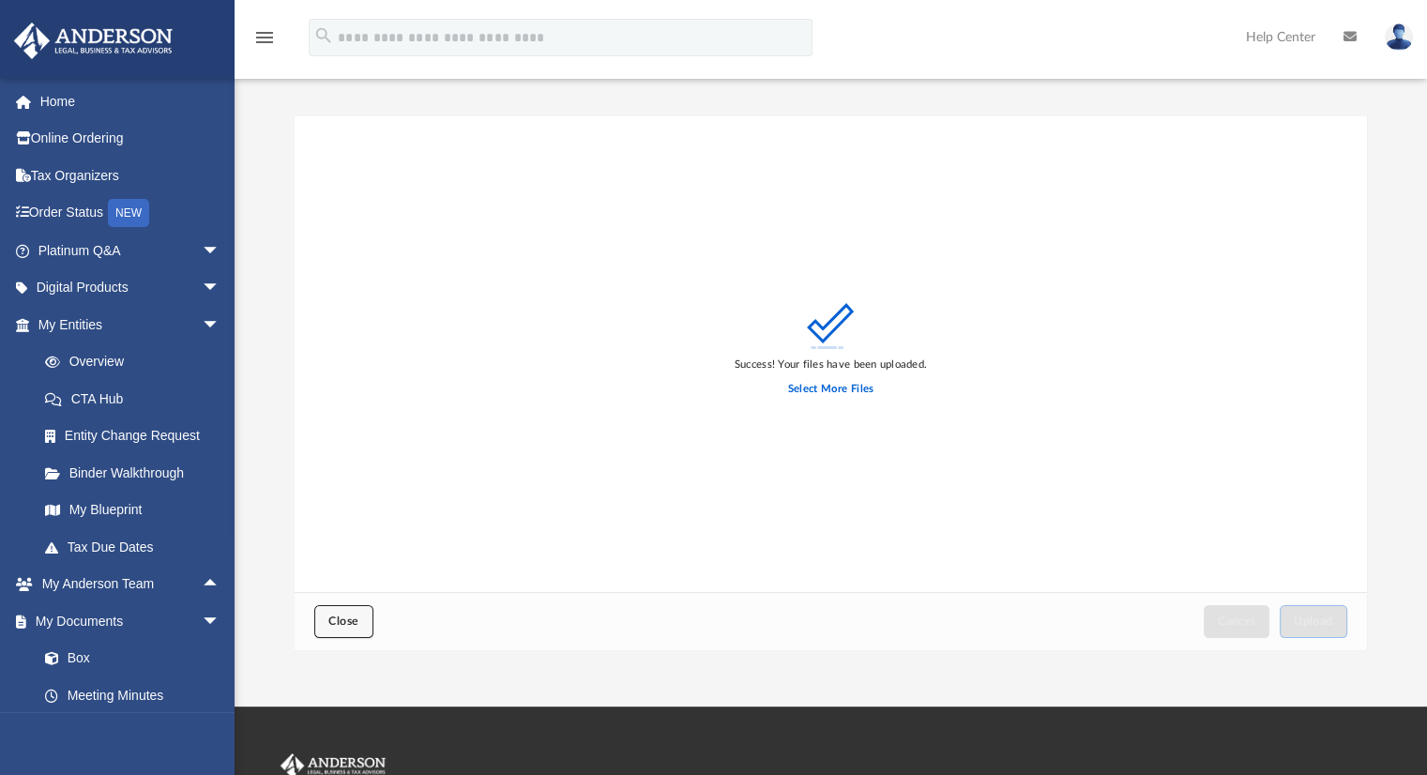
click at [338, 621] on span "Close" at bounding box center [343, 620] width 30 height 11
